Goal: Information Seeking & Learning: Learn about a topic

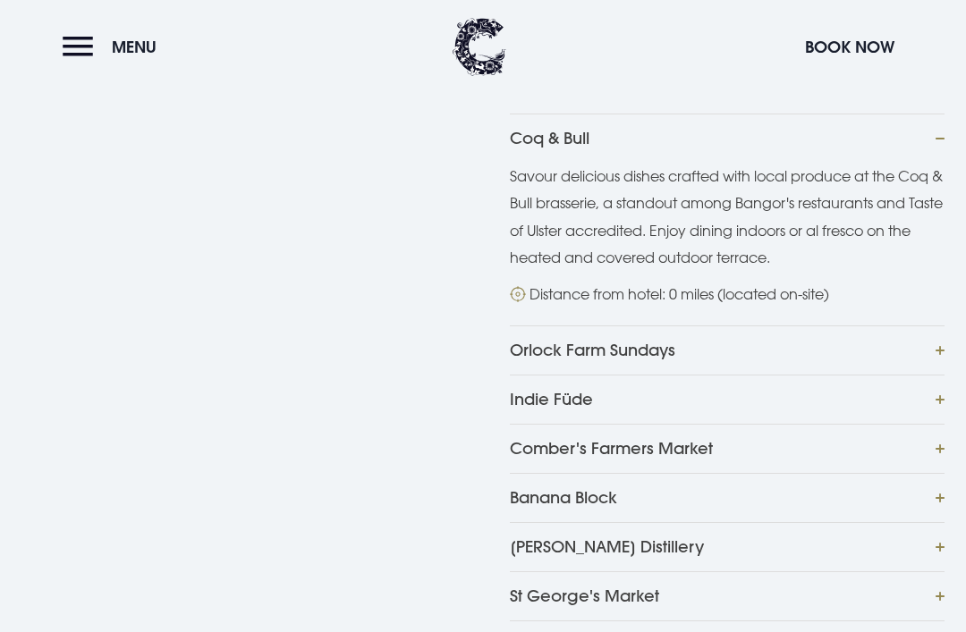
scroll to position [791, 0]
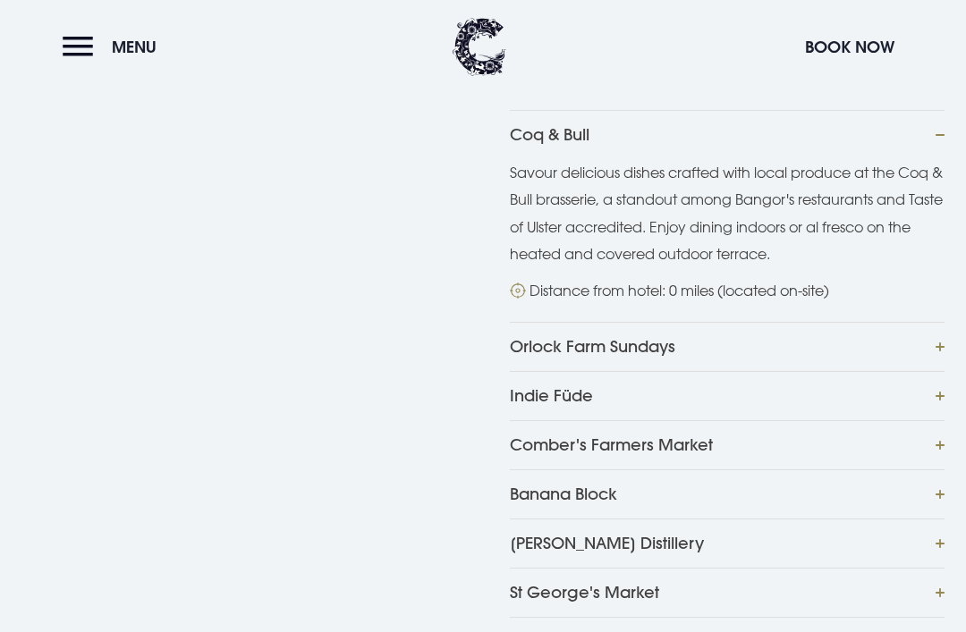
click at [940, 137] on button "Coq & Bull" at bounding box center [727, 134] width 435 height 49
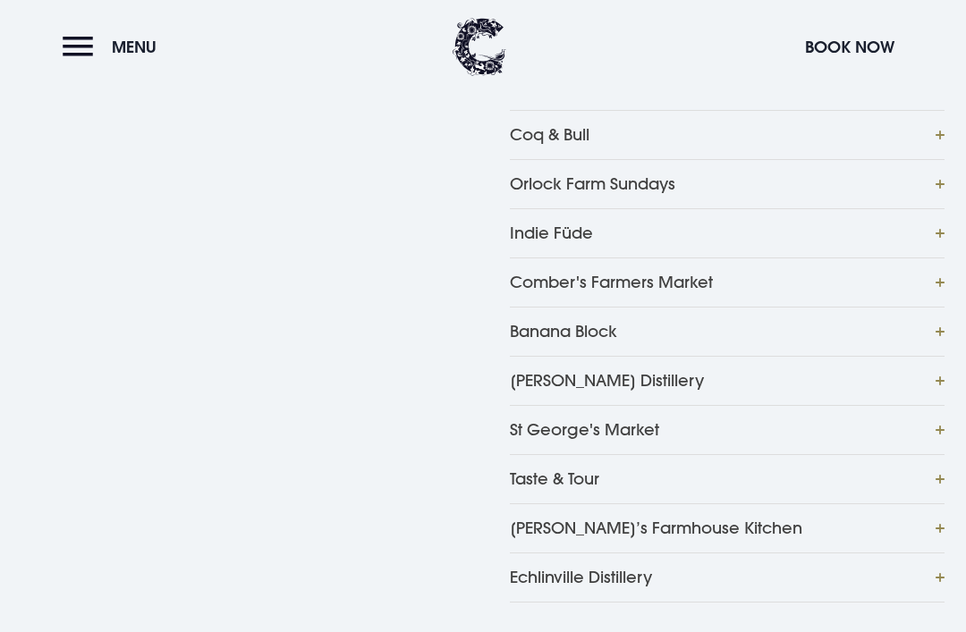
click at [936, 187] on button "Orlock Farm Sundays" at bounding box center [727, 183] width 435 height 49
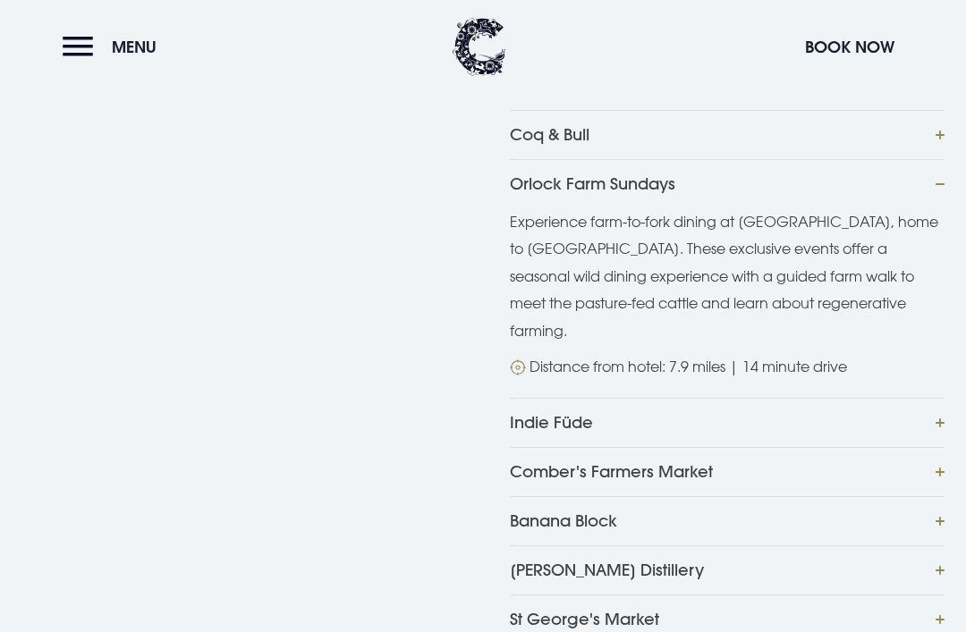
click at [943, 185] on button "Orlock Farm Sundays" at bounding box center [727, 183] width 435 height 49
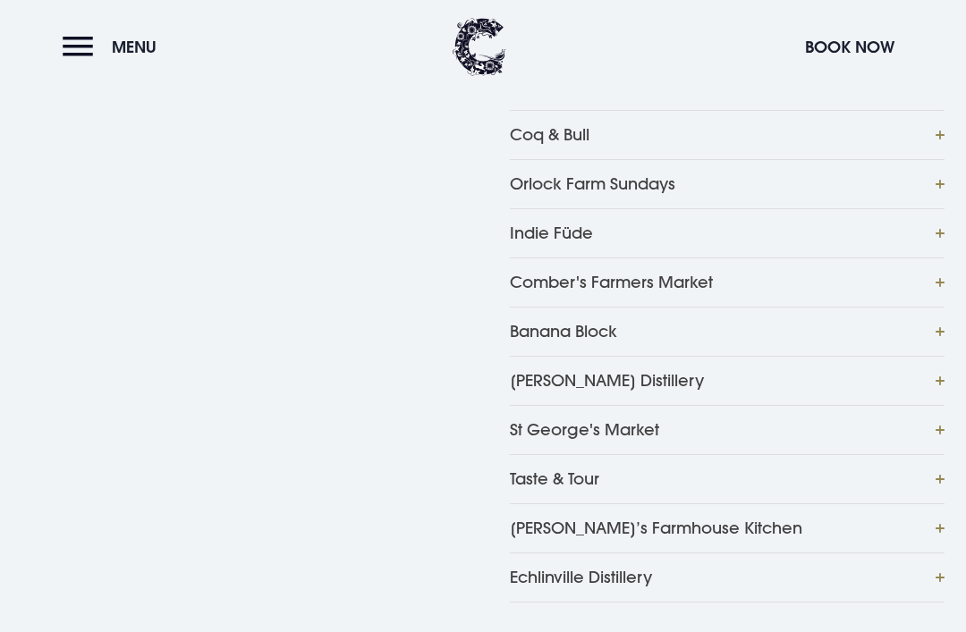
click at [925, 249] on button "Indie Füde" at bounding box center [727, 232] width 435 height 49
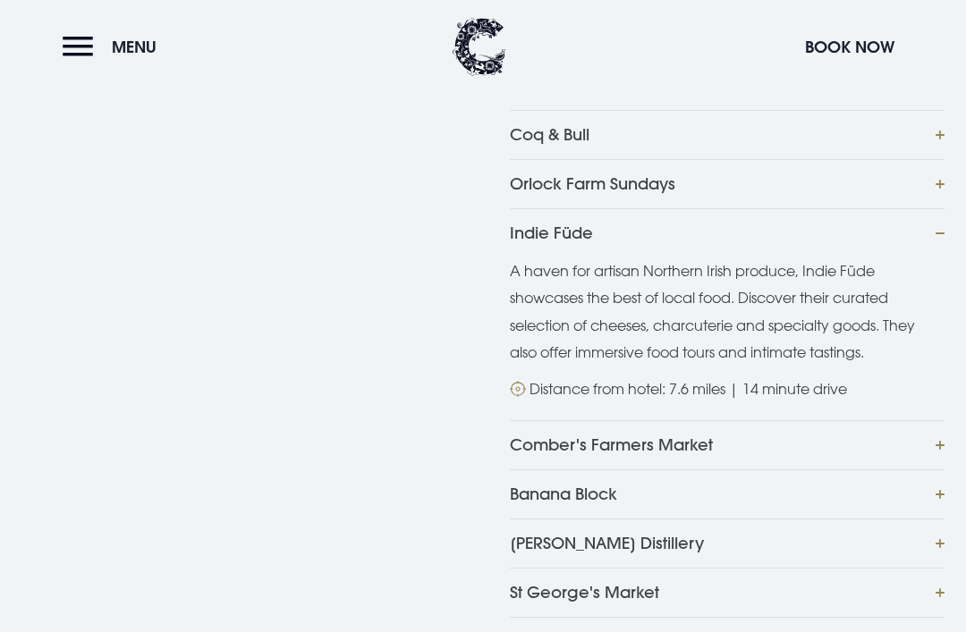
click at [957, 233] on div "Coq & Bull Savour delicious dishes crafted with local produce at the Coq & Bull…" at bounding box center [483, 437] width 966 height 655
click at [939, 240] on button "Indie Füde" at bounding box center [727, 232] width 435 height 49
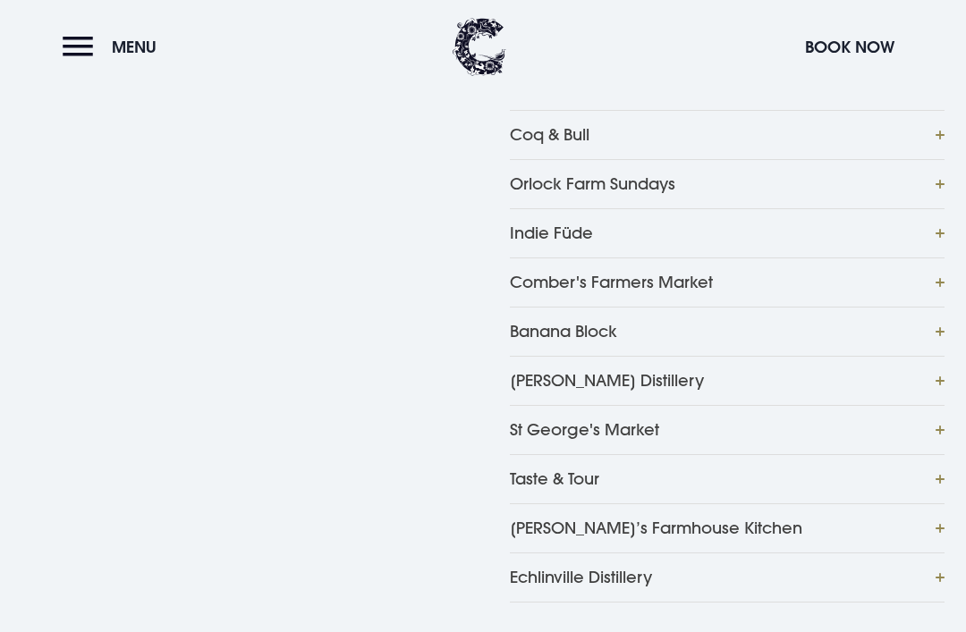
click at [943, 321] on button "Banana Block" at bounding box center [727, 331] width 435 height 49
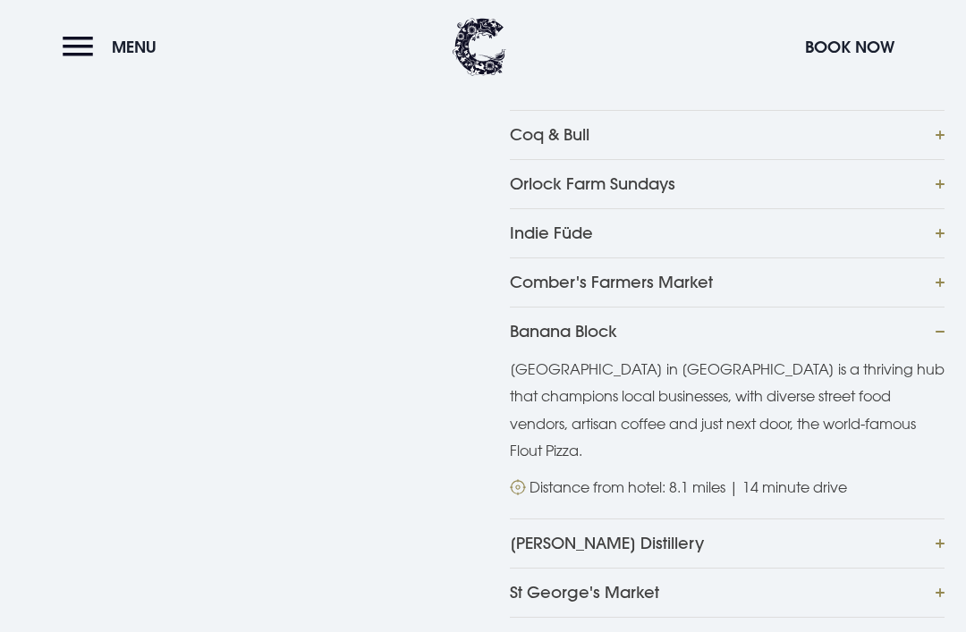
click at [941, 314] on button "Banana Block" at bounding box center [727, 331] width 435 height 49
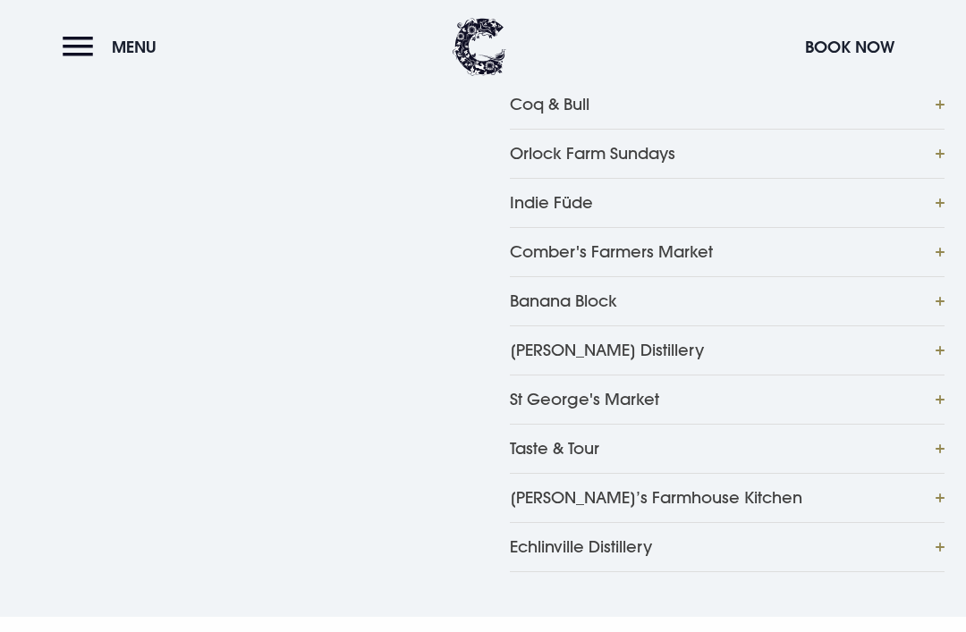
scroll to position [823, 0]
click at [893, 449] on button "Taste & Tour" at bounding box center [727, 447] width 435 height 49
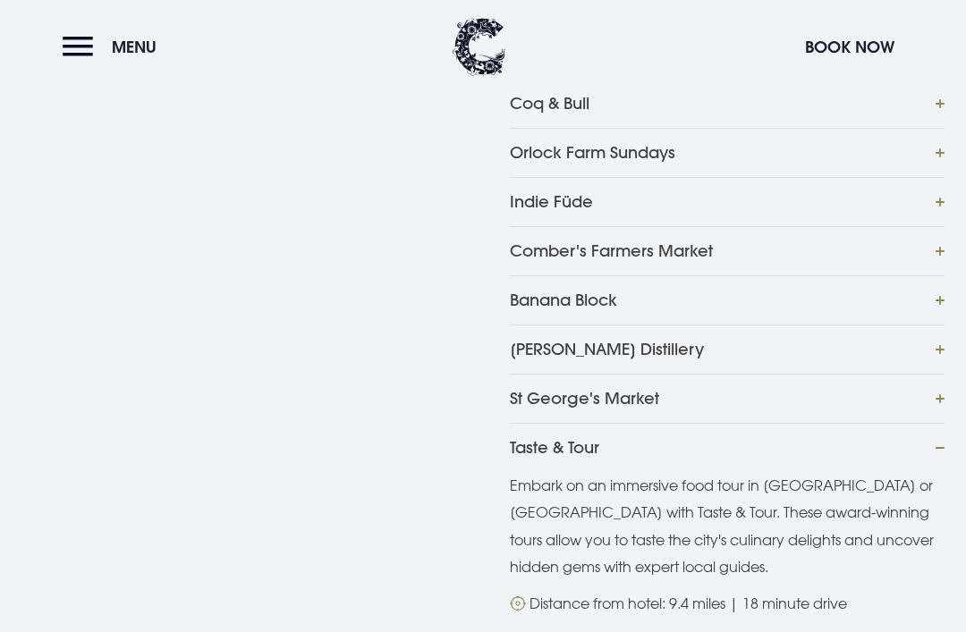
click at [930, 444] on button "Taste & Tour" at bounding box center [727, 447] width 435 height 49
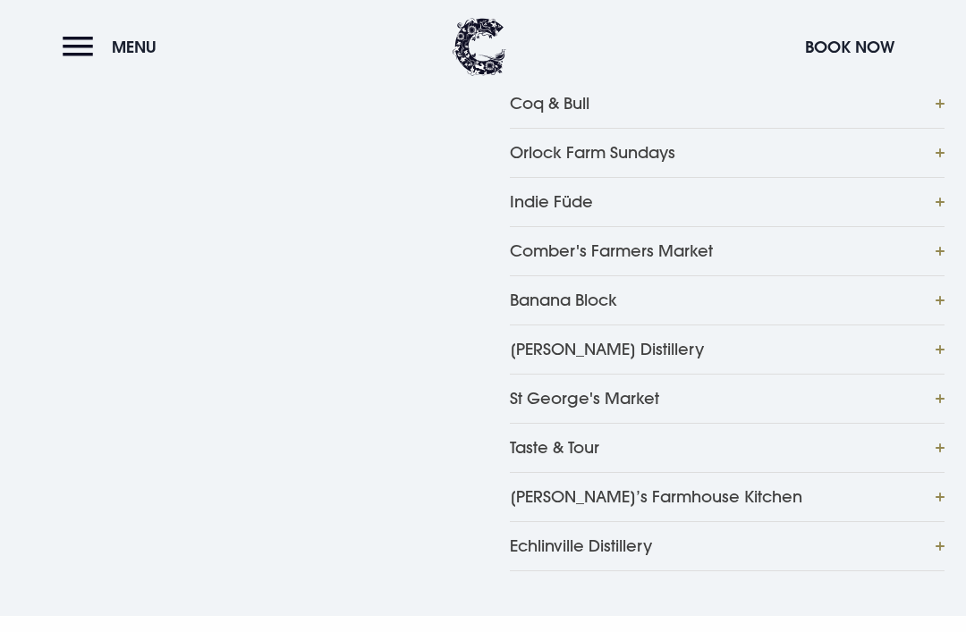
click at [934, 254] on button "Comber's Farmers Market" at bounding box center [727, 250] width 435 height 49
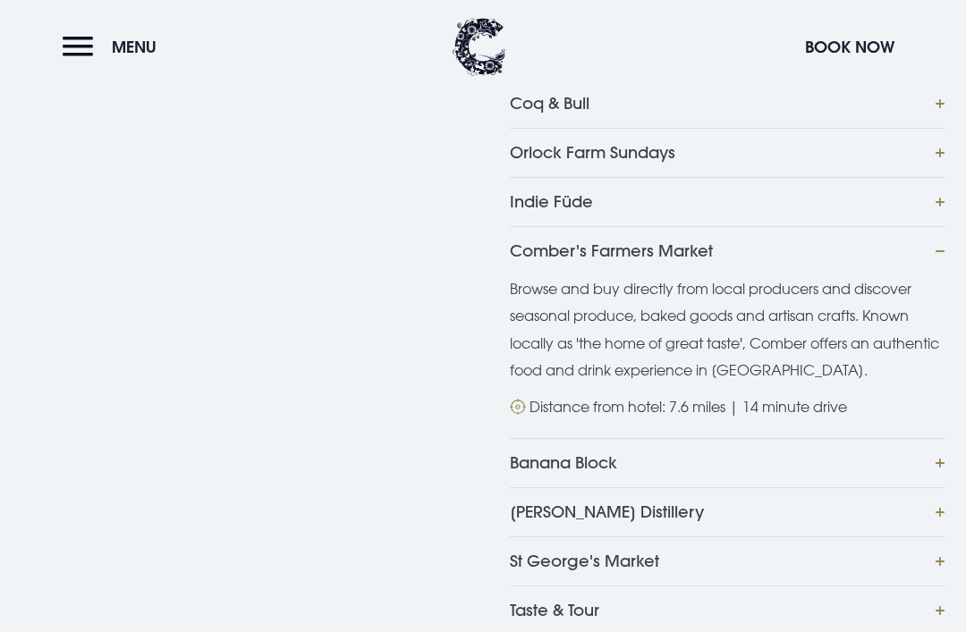
click at [939, 243] on button "Comber's Farmers Market" at bounding box center [727, 250] width 435 height 49
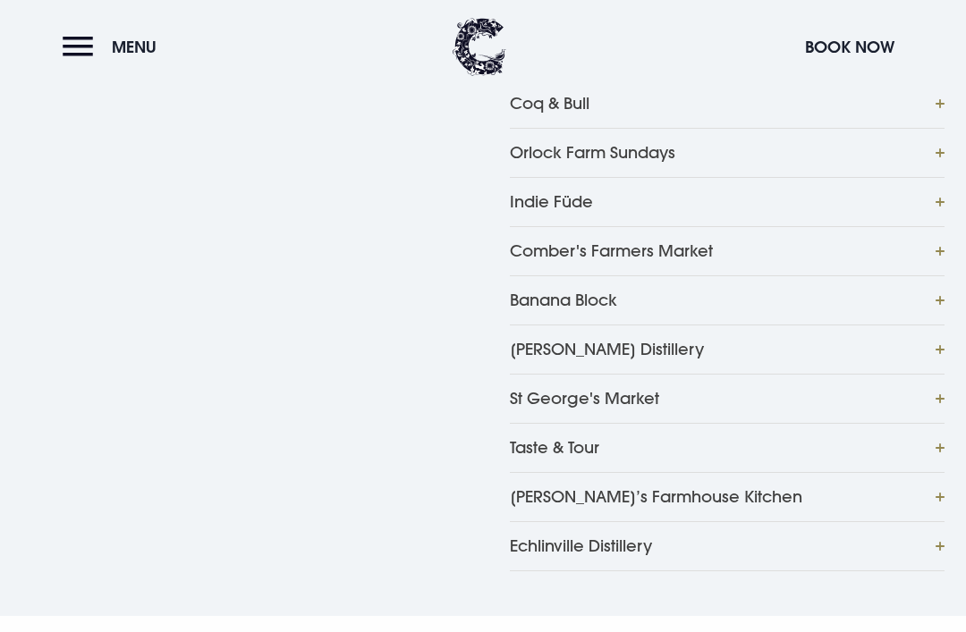
click at [922, 301] on button "Banana Block" at bounding box center [727, 299] width 435 height 49
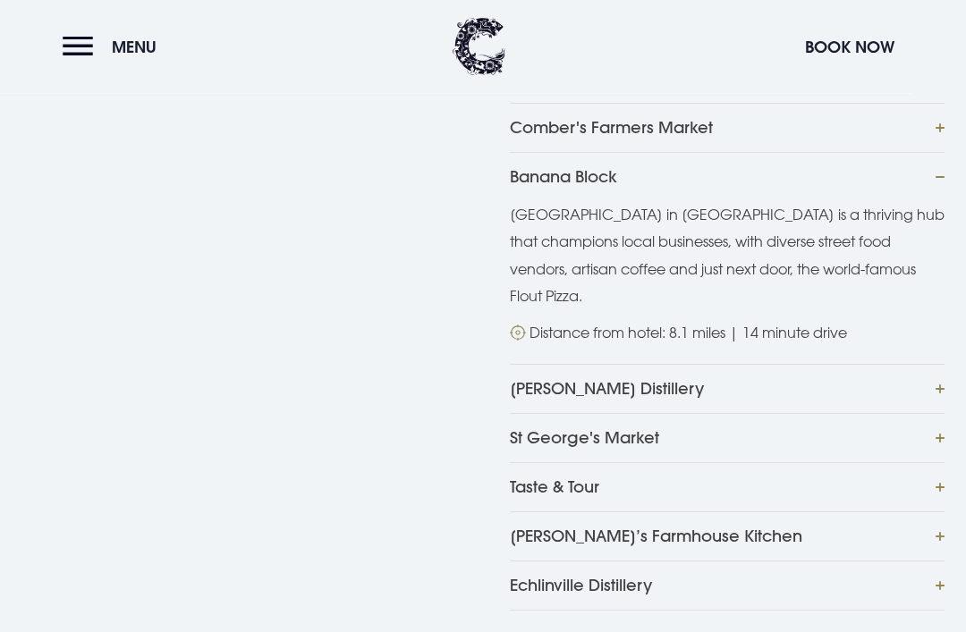
scroll to position [937, 0]
